Goal: Navigation & Orientation: Find specific page/section

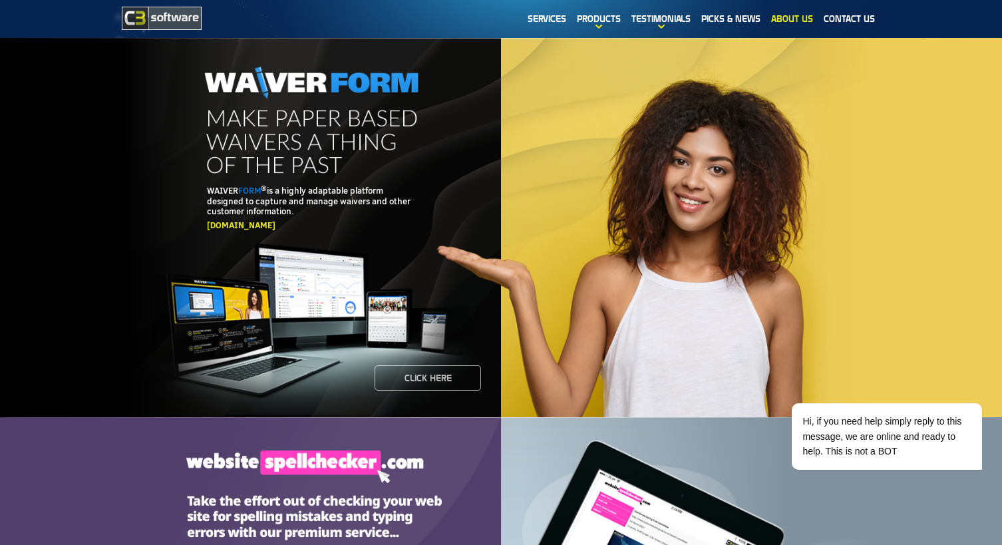
drag, startPoint x: 794, startPoint y: 19, endPoint x: 786, endPoint y: 1, distance: 20.3
click at [794, 19] on link "About us" at bounding box center [792, 18] width 53 height 31
drag, startPoint x: 794, startPoint y: 19, endPoint x: 786, endPoint y: 1, distance: 20.3
click at [794, 19] on link "About us" at bounding box center [792, 18] width 53 height 31
